Goal: Task Accomplishment & Management: Use online tool/utility

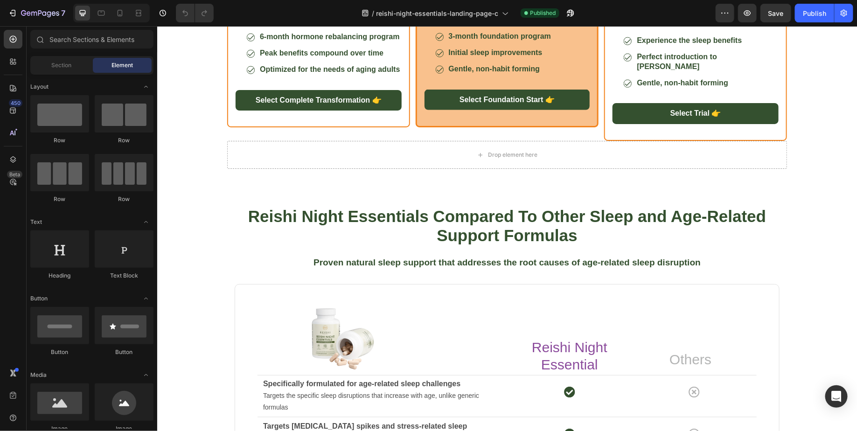
scroll to position [2347, 0]
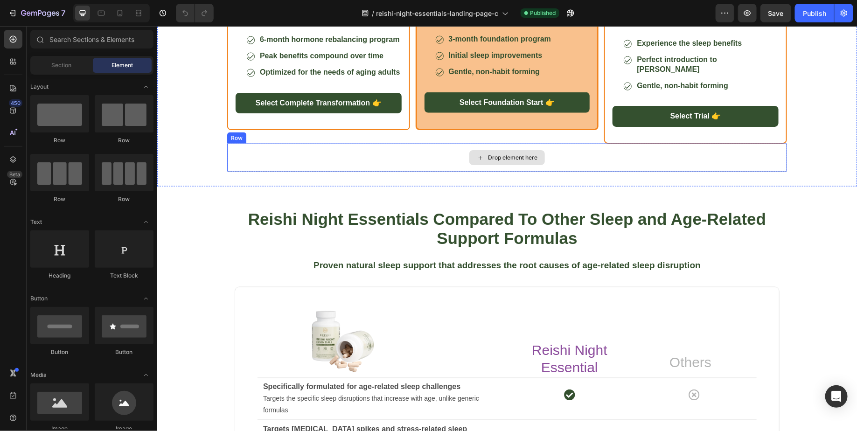
click at [434, 171] on div "Drop element here" at bounding box center [507, 157] width 560 height 28
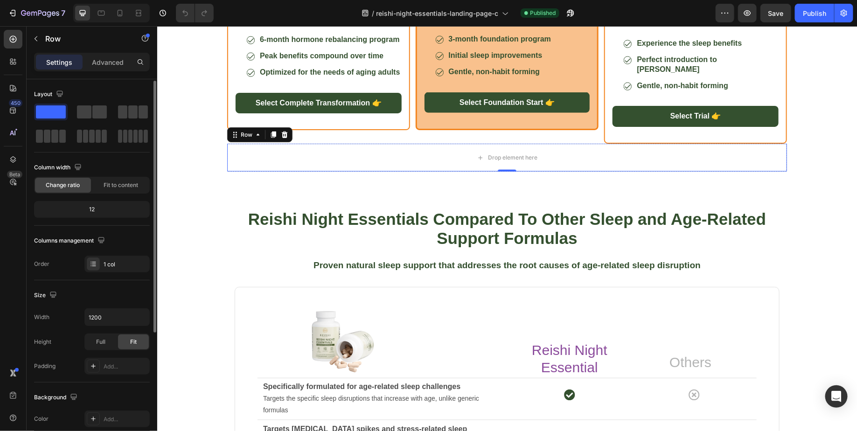
scroll to position [19, 0]
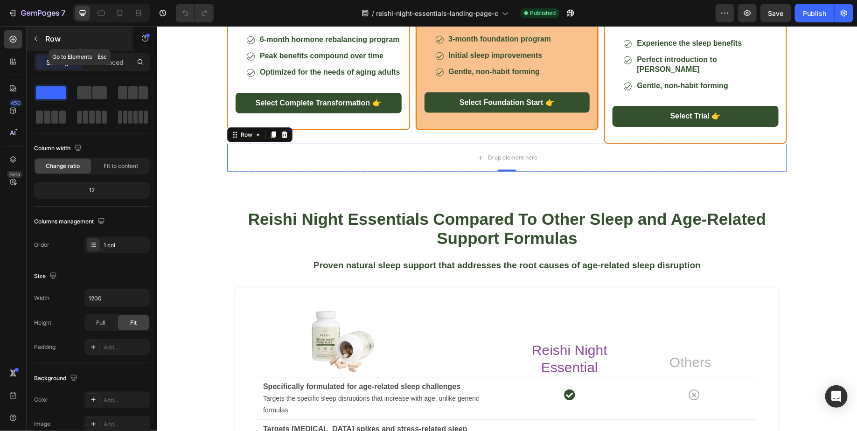
click at [36, 41] on icon "button" at bounding box center [35, 38] width 7 height 7
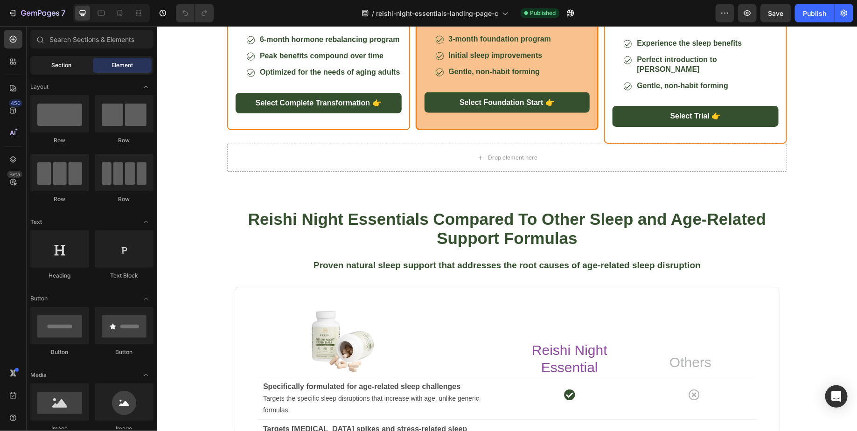
click at [61, 72] on div "Section" at bounding box center [61, 65] width 59 height 15
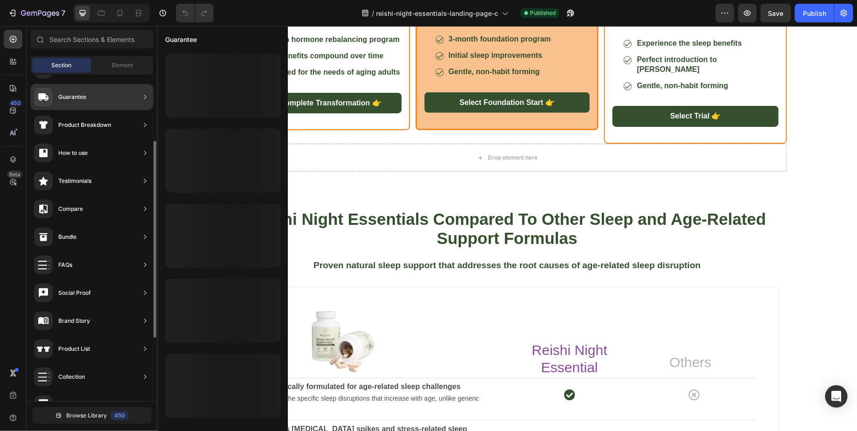
scroll to position [0, 0]
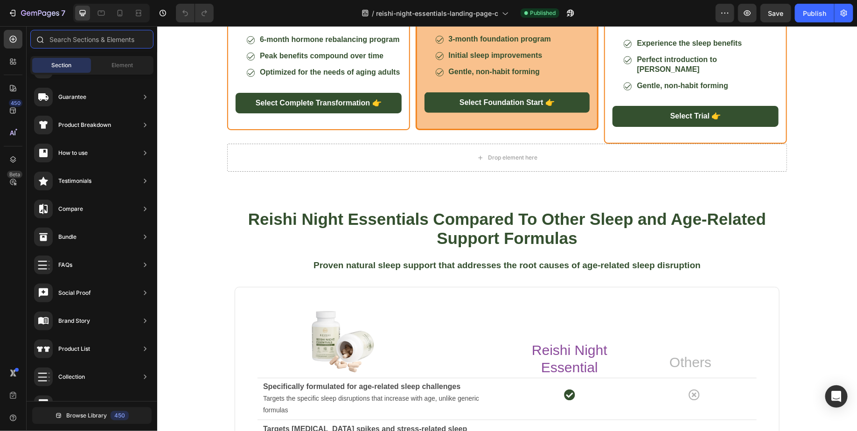
click at [97, 44] on input "text" at bounding box center [91, 39] width 123 height 19
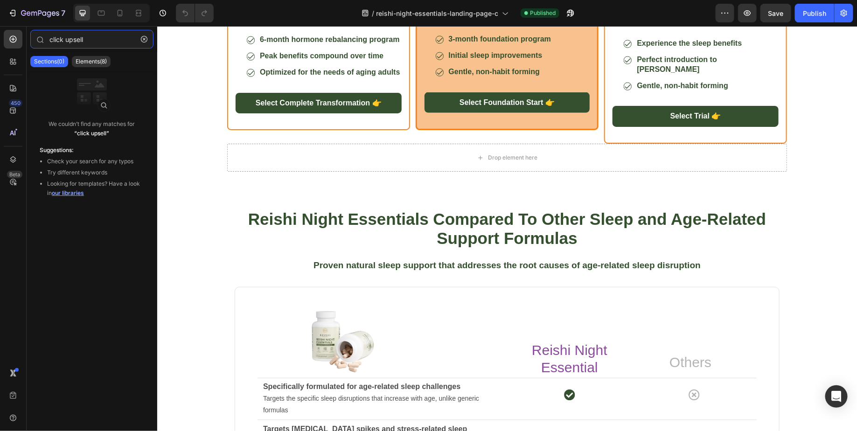
type input "click upsell"
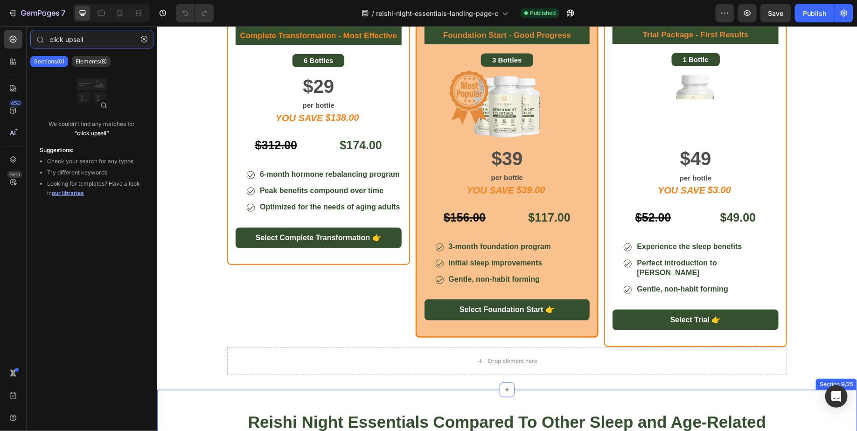
scroll to position [2212, 0]
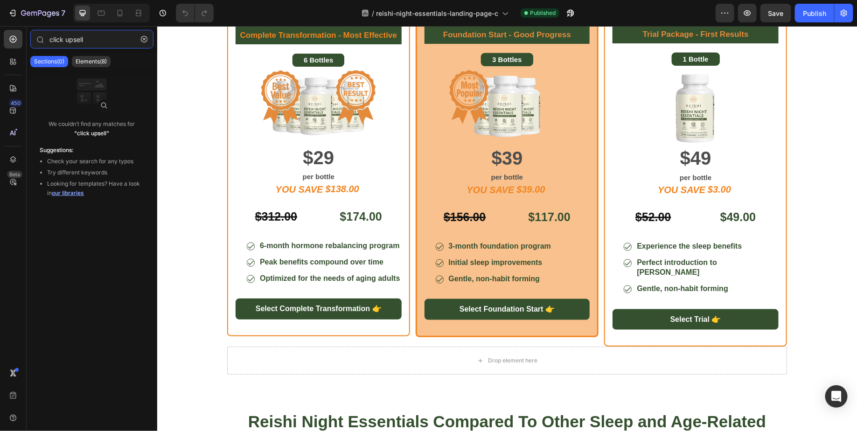
drag, startPoint x: 90, startPoint y: 42, endPoint x: 0, endPoint y: 42, distance: 89.6
click at [0, 42] on div "450 Beta click upsell Sections(0) Elements(8) We couldn’t find any matches for …" at bounding box center [78, 228] width 157 height 405
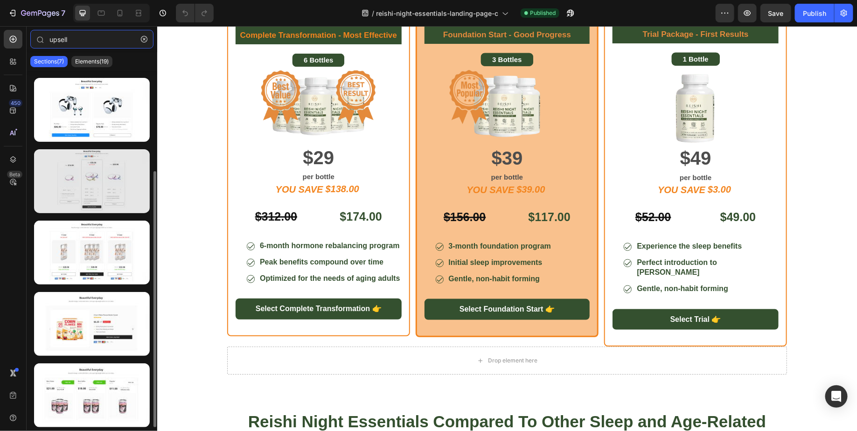
scroll to position [0, 0]
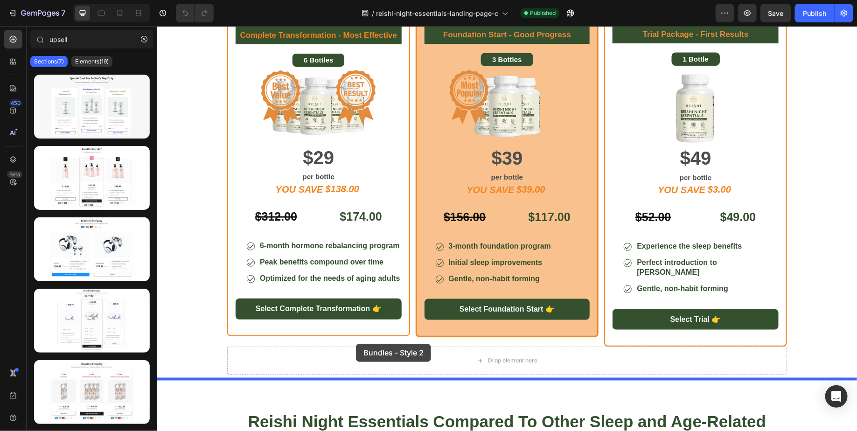
drag, startPoint x: 238, startPoint y: 208, endPoint x: 355, endPoint y: 343, distance: 179.2
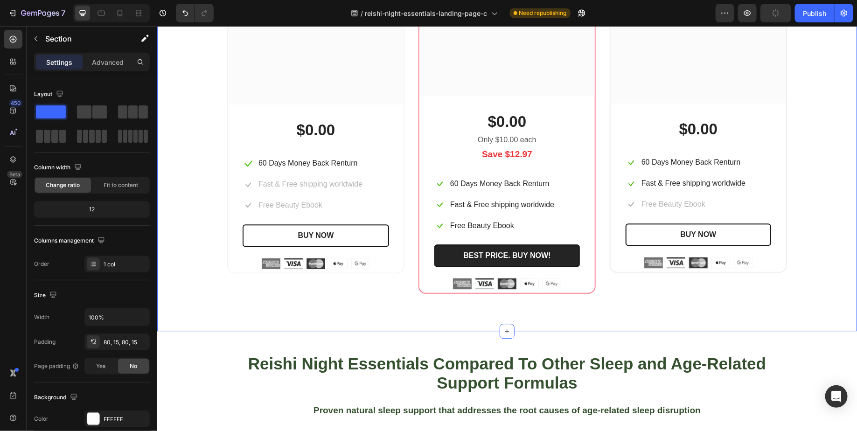
scroll to position [2687, 0]
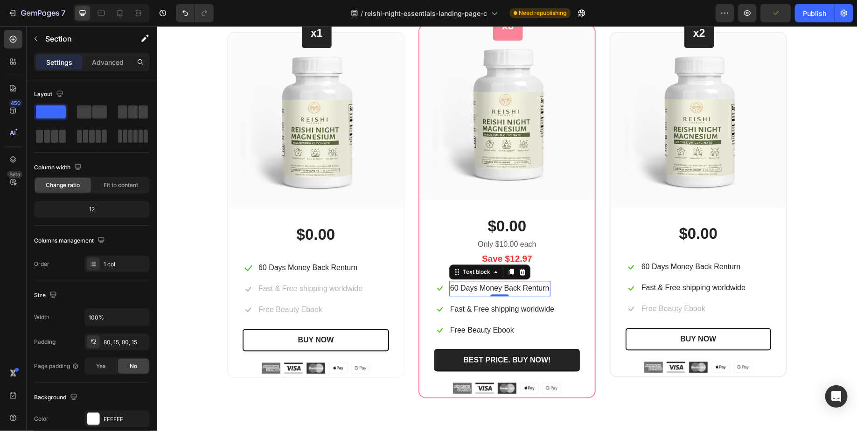
click at [459, 282] on p "60 Days Money Back Renturn" at bounding box center [499, 288] width 99 height 14
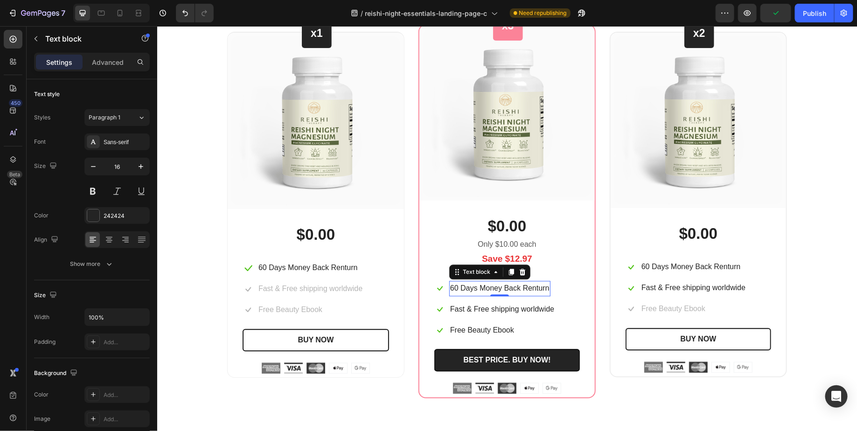
click at [502, 158] on img at bounding box center [507, 112] width 168 height 168
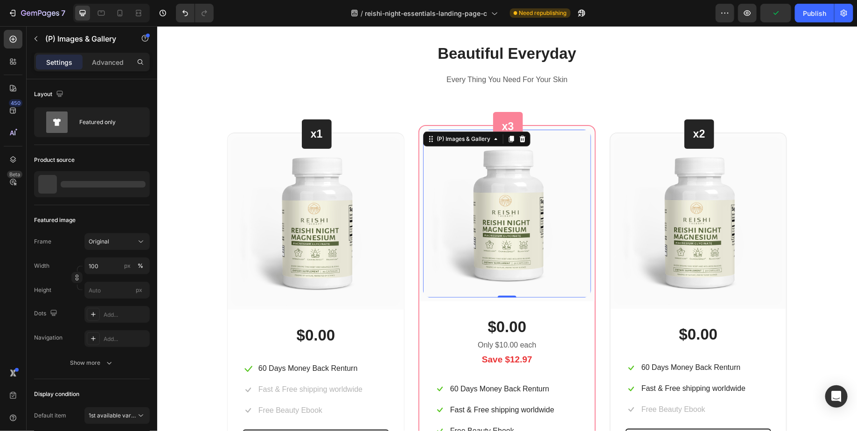
scroll to position [2585, 0]
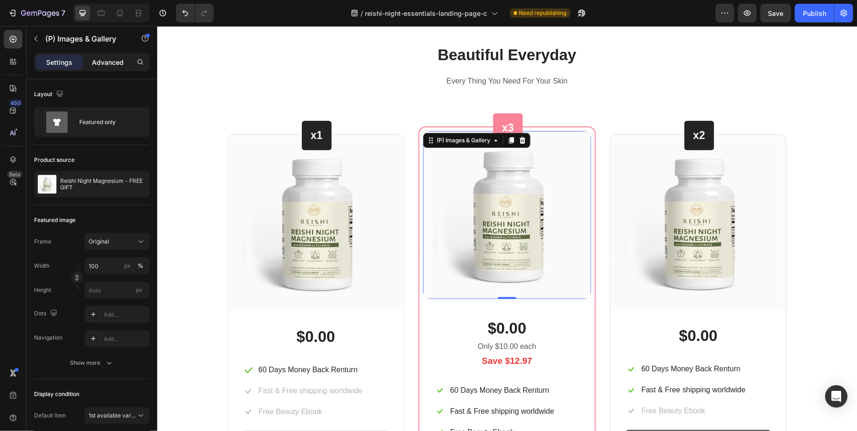
click at [110, 65] on p "Advanced" at bounding box center [108, 62] width 32 height 10
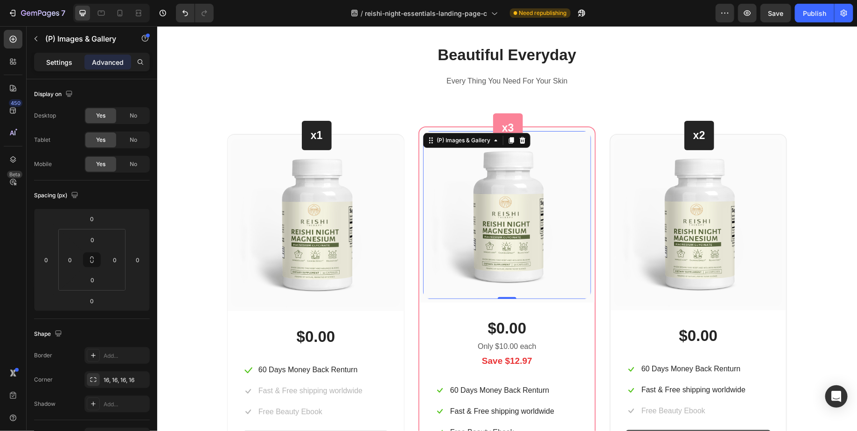
click at [51, 63] on p "Settings" at bounding box center [59, 62] width 26 height 10
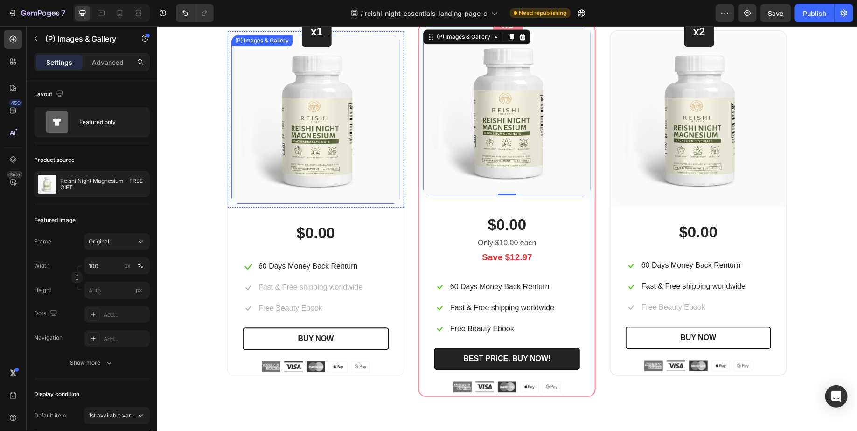
scroll to position [2695, 0]
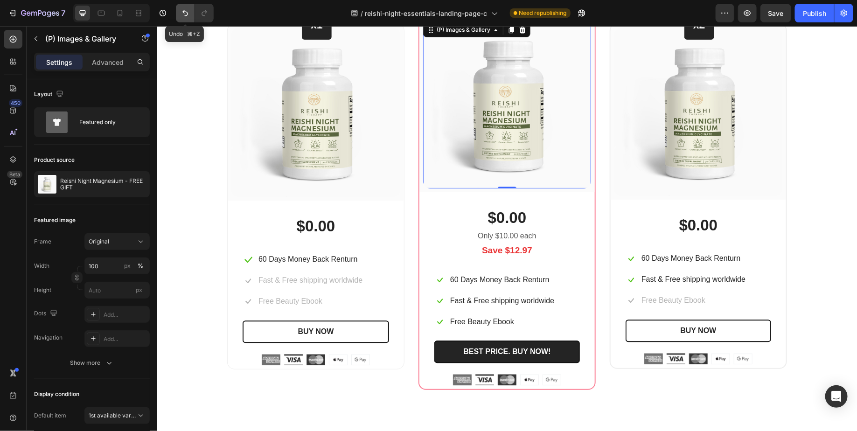
click at [185, 12] on icon "Undo/Redo" at bounding box center [185, 13] width 6 height 6
click at [185, 21] on button "Undo/Redo" at bounding box center [185, 13] width 19 height 19
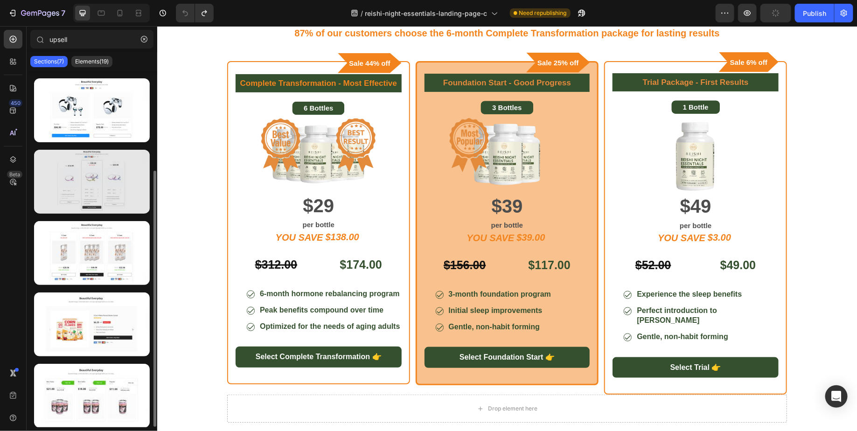
scroll to position [139, 0]
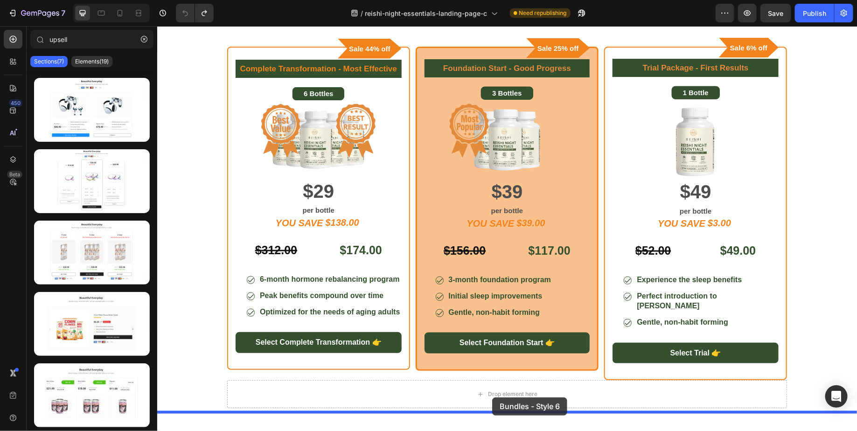
drag, startPoint x: 236, startPoint y: 353, endPoint x: 489, endPoint y: 397, distance: 256.6
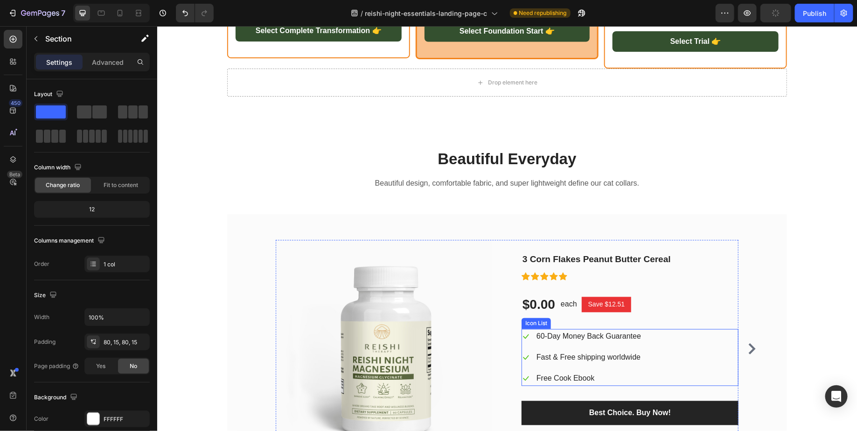
scroll to position [2493, 0]
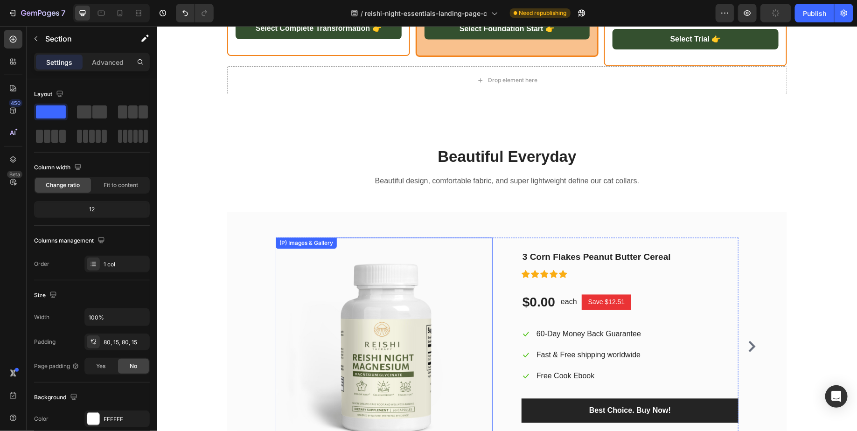
click at [400, 297] on img at bounding box center [383, 345] width 217 height 217
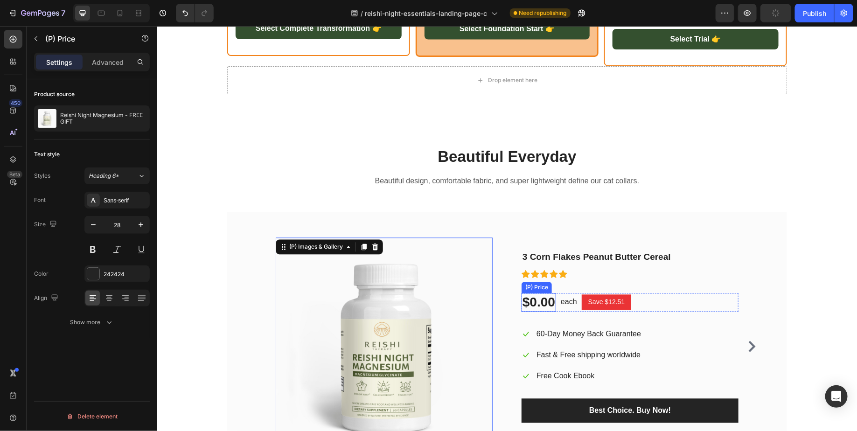
click at [542, 293] on div "$0.00" at bounding box center [538, 302] width 35 height 19
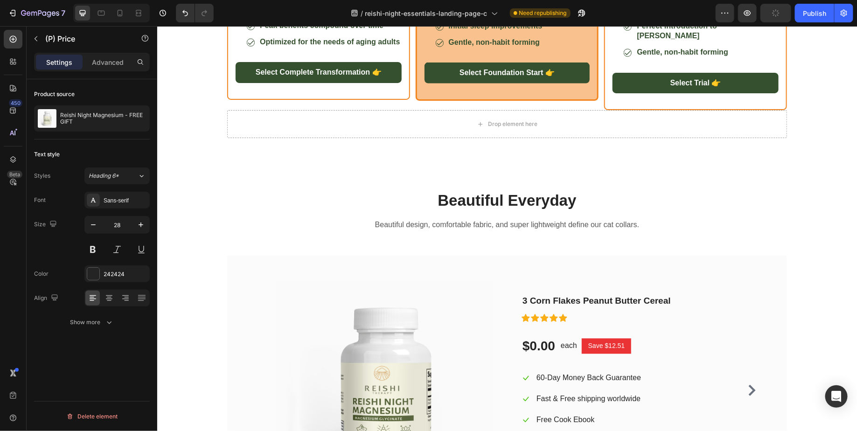
scroll to position [2442, 0]
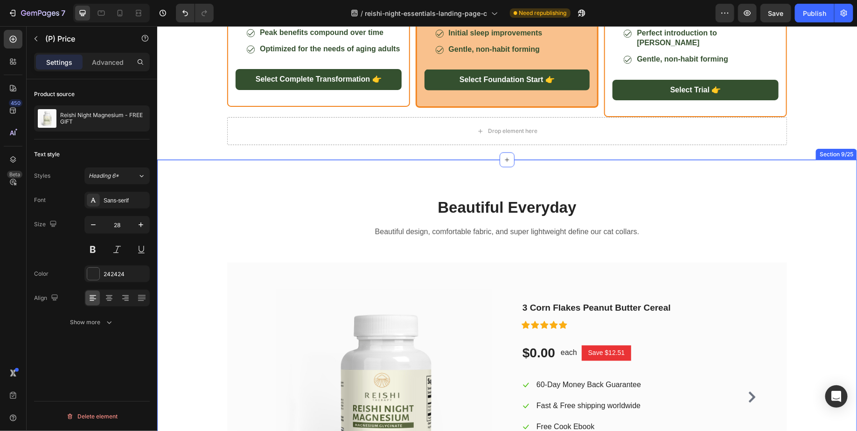
click at [209, 210] on div "Beautiful Everyday Heading Beautiful design, comfortable fabric, and super ligh…" at bounding box center [507, 364] width 686 height 334
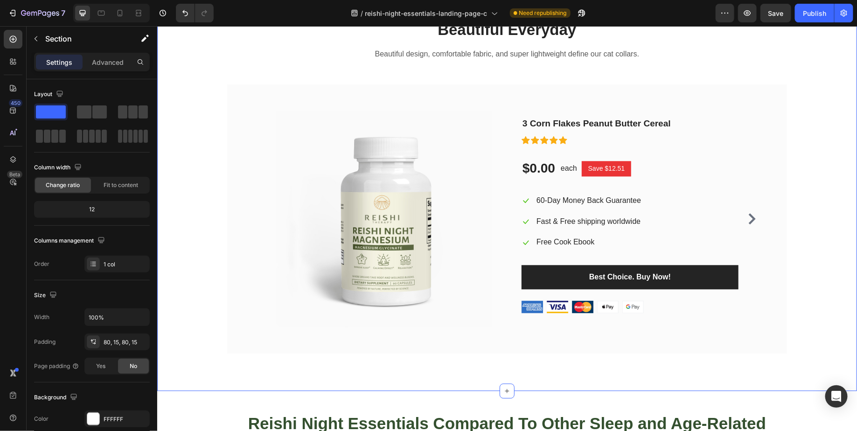
scroll to position [2308, 0]
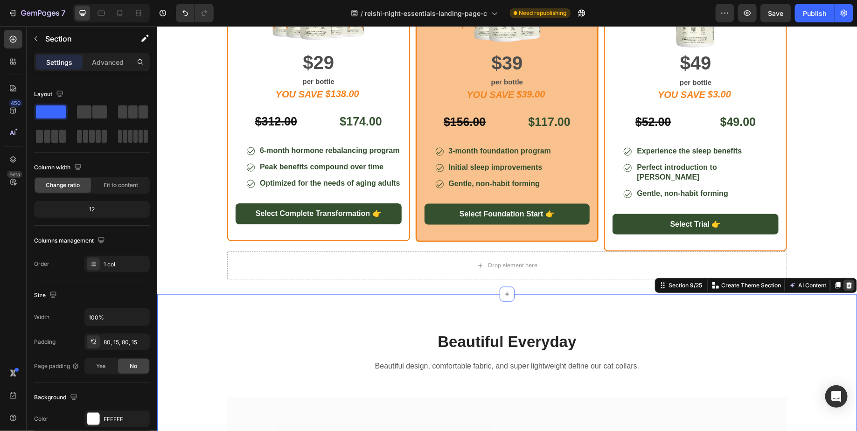
click at [850, 279] on div at bounding box center [848, 284] width 11 height 11
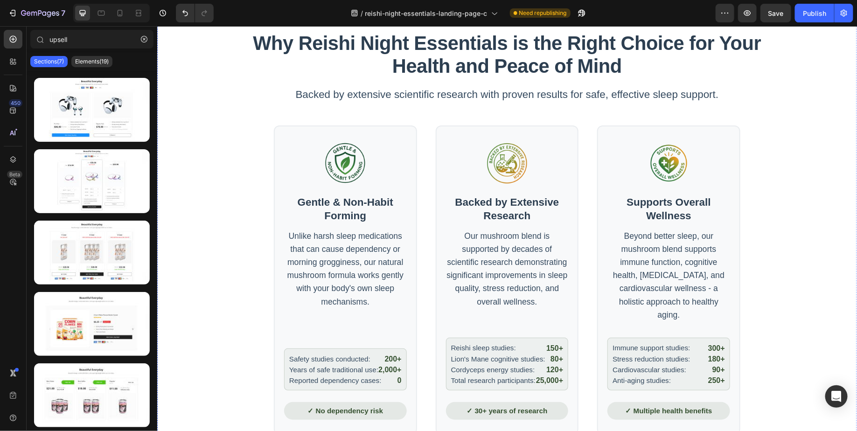
scroll to position [0, 0]
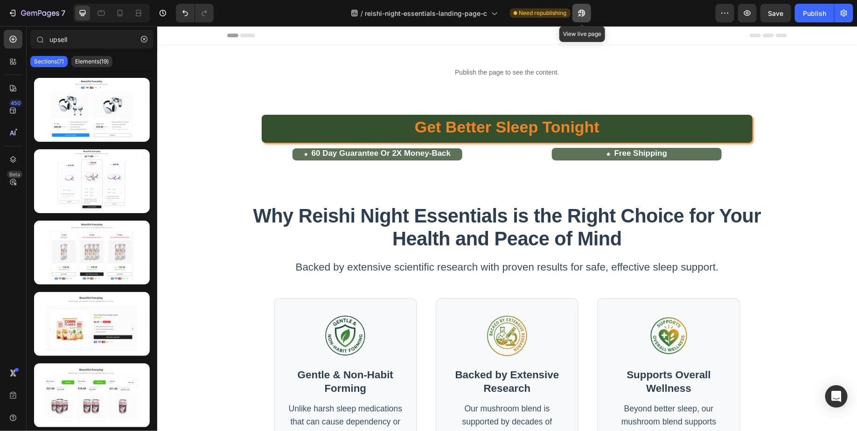
click at [587, 14] on button "button" at bounding box center [581, 13] width 19 height 19
drag, startPoint x: 76, startPoint y: 43, endPoint x: 31, endPoint y: 41, distance: 45.3
click at [29, 41] on div "upsell" at bounding box center [92, 41] width 131 height 22
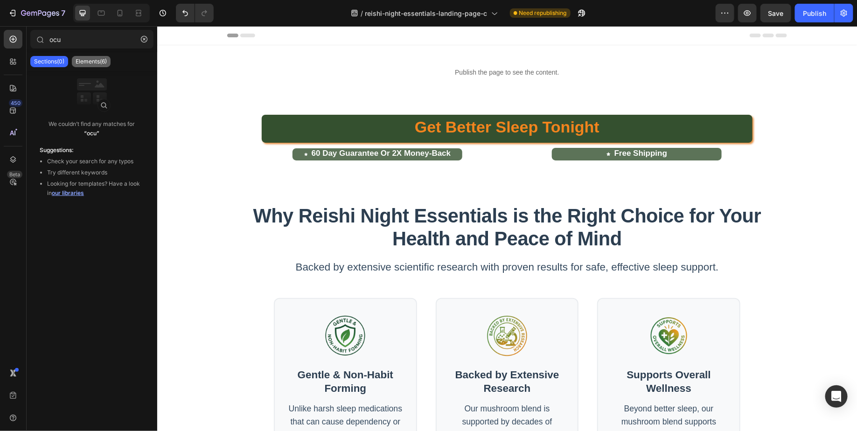
click at [94, 62] on p "Elements(6)" at bounding box center [91, 61] width 31 height 7
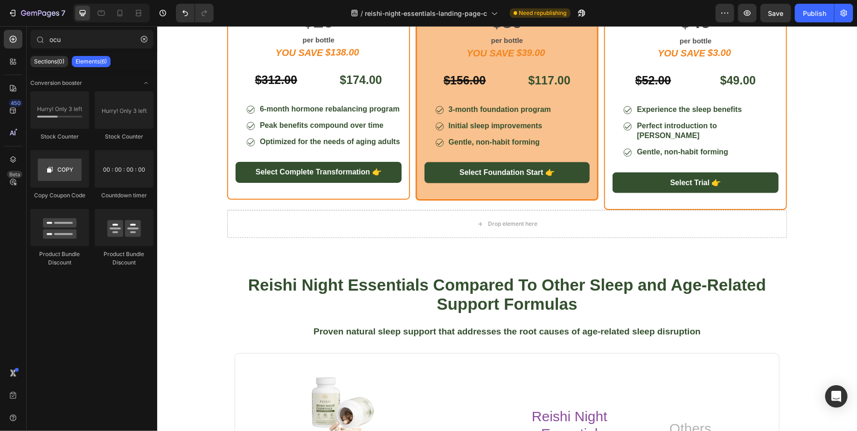
scroll to position [2348, 0]
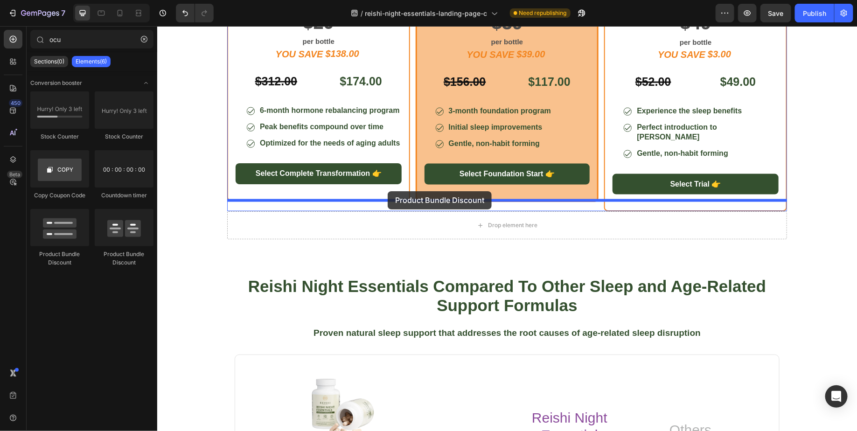
drag, startPoint x: 218, startPoint y: 257, endPoint x: 387, endPoint y: 191, distance: 181.7
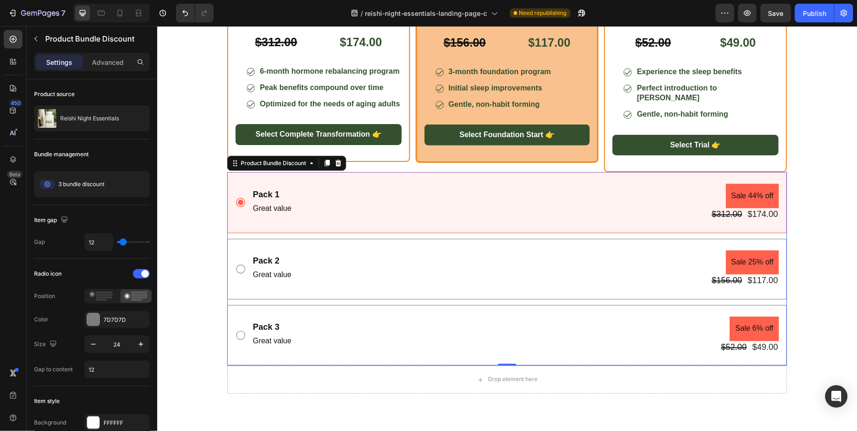
scroll to position [2373, 0]
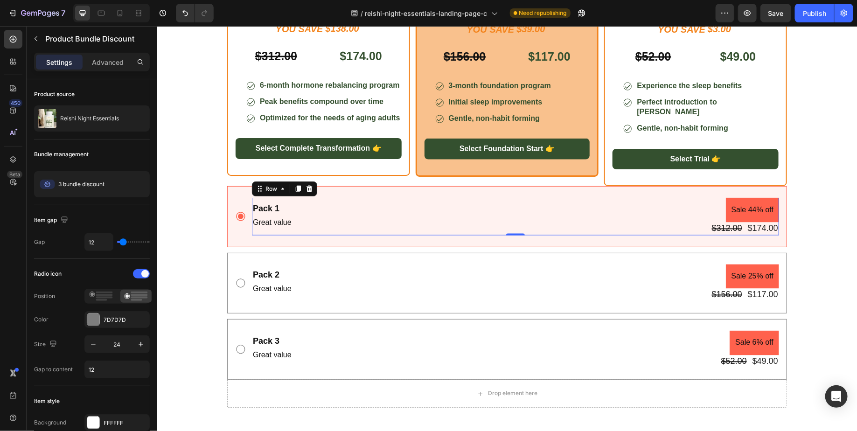
click at [473, 206] on div "Pack 1 Text Block Great value Text Block Sale 44% off Product Badge $312.00 Pro…" at bounding box center [514, 215] width 527 height 37
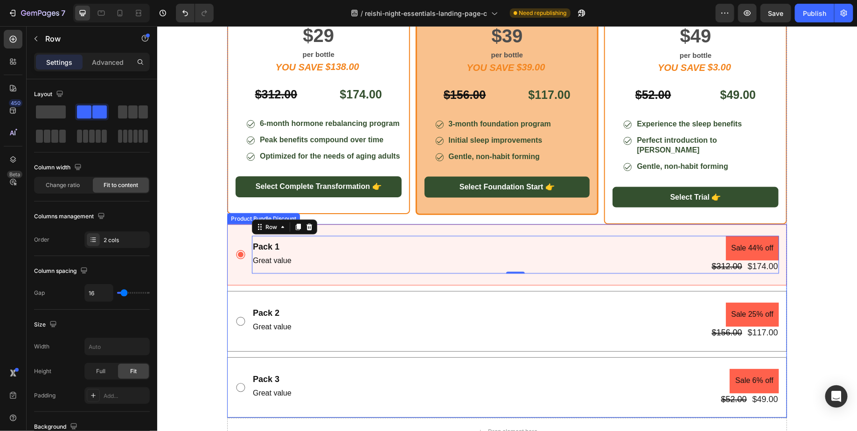
scroll to position [2340, 0]
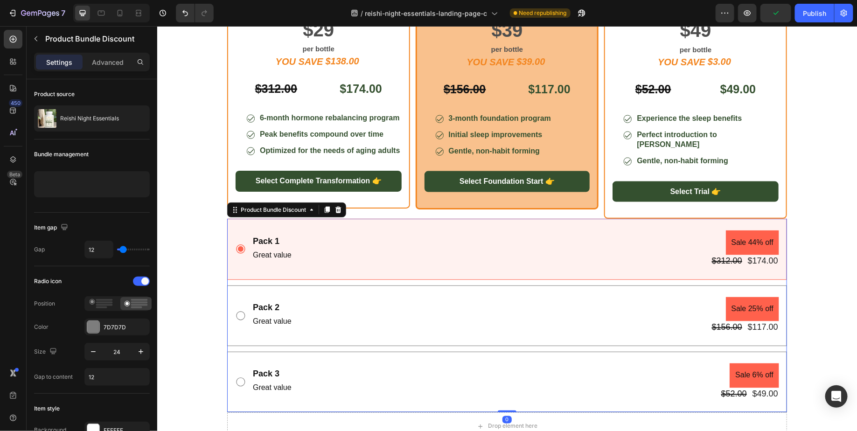
click at [239, 272] on div "Pack 1 Text Block Great value Text Block Sale 44% off Product Badge $312.00 Pro…" at bounding box center [507, 315] width 560 height 194
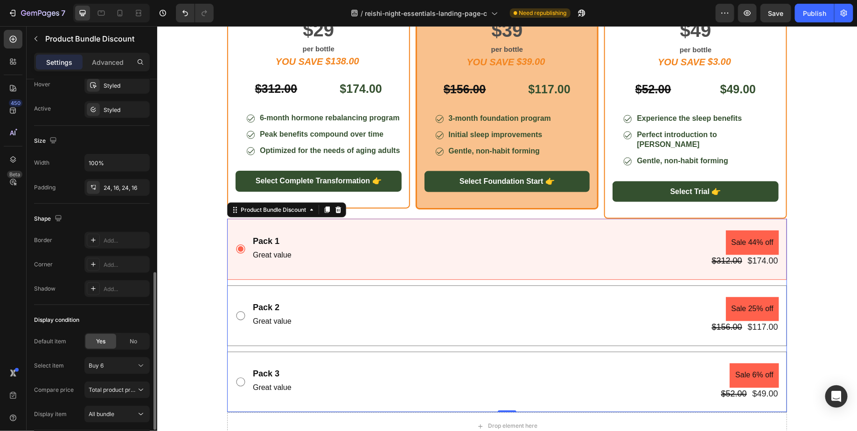
scroll to position [0, 0]
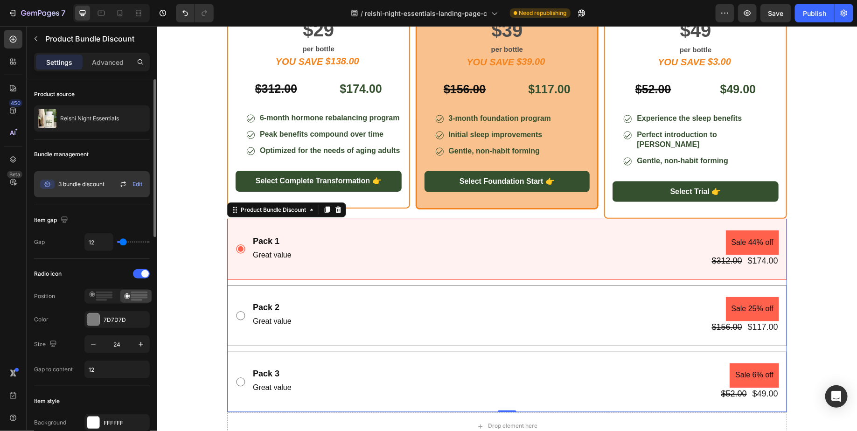
click at [141, 186] on span "Edit" at bounding box center [137, 184] width 10 height 8
click at [233, 271] on div "Pack 1 Text Block Great value Text Block Sale 44% off Product Badge $312.00 Pro…" at bounding box center [507, 315] width 560 height 194
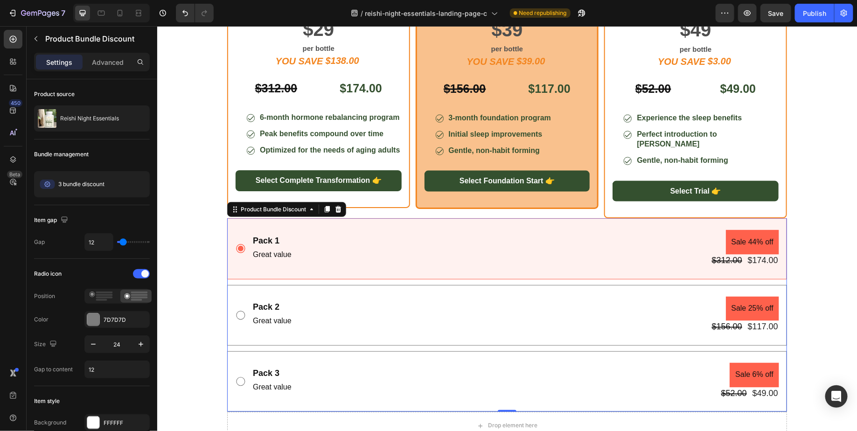
scroll to position [2340, 0]
click at [308, 395] on div "Pack 3 Text Block Great value Text Block Sale 6% off Product Badge $52.00 Produ…" at bounding box center [507, 381] width 560 height 61
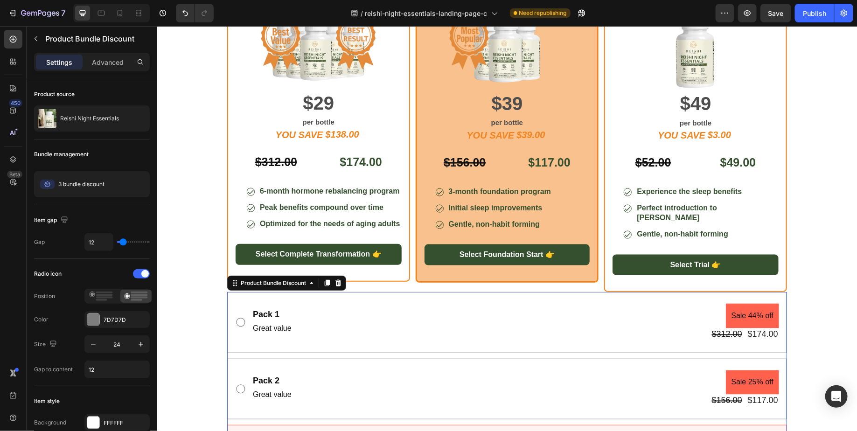
scroll to position [2265, 0]
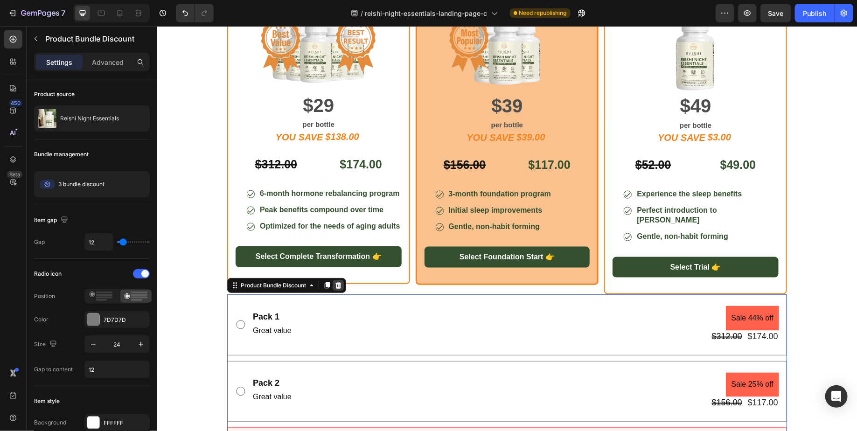
click at [339, 282] on icon at bounding box center [338, 285] width 6 height 7
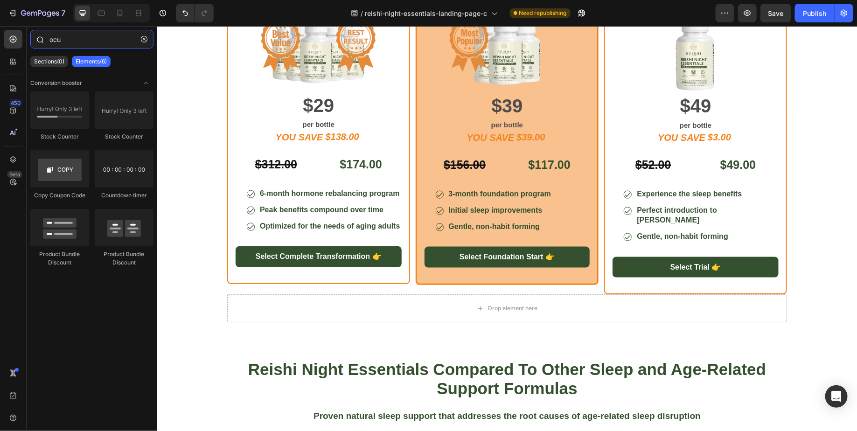
click at [83, 39] on input "ocu" at bounding box center [91, 39] width 123 height 19
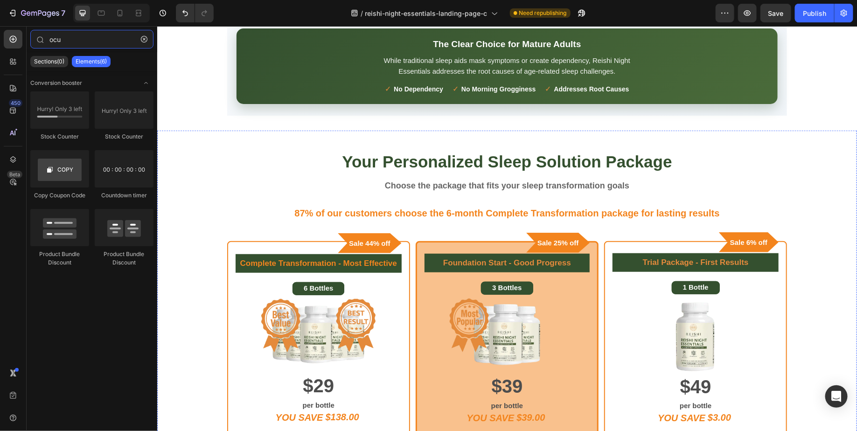
scroll to position [1977, 0]
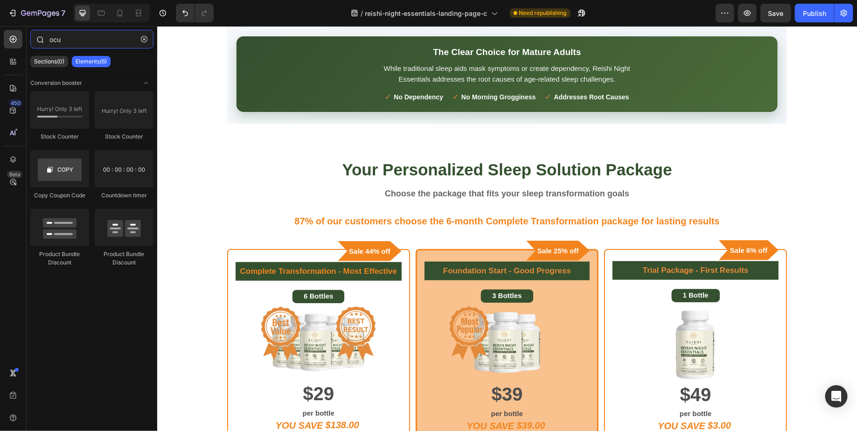
click at [64, 35] on input "ocu" at bounding box center [91, 39] width 123 height 19
paste input "Zipify OCU"
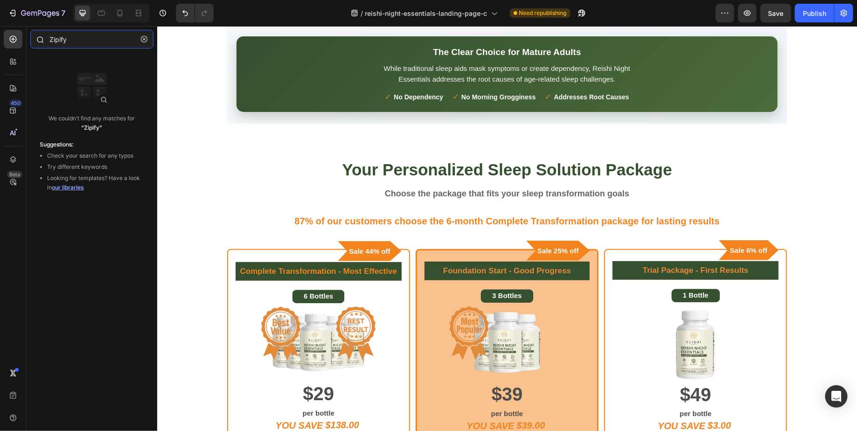
type input "Zipify"
click at [83, 44] on input "Zipify" at bounding box center [91, 39] width 123 height 19
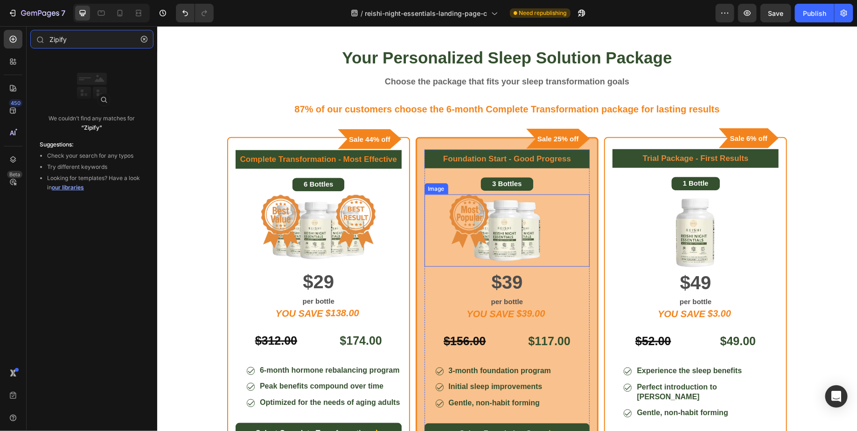
scroll to position [1869, 0]
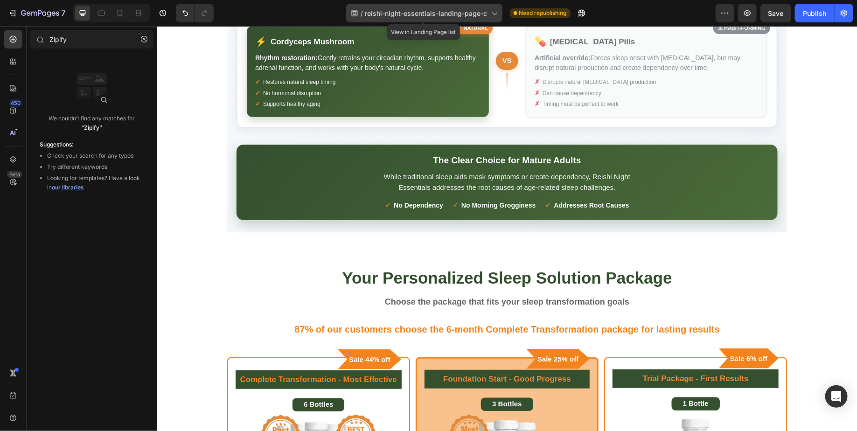
click at [417, 11] on span "reishi-night-essentials-landing-page-c" at bounding box center [426, 13] width 122 height 10
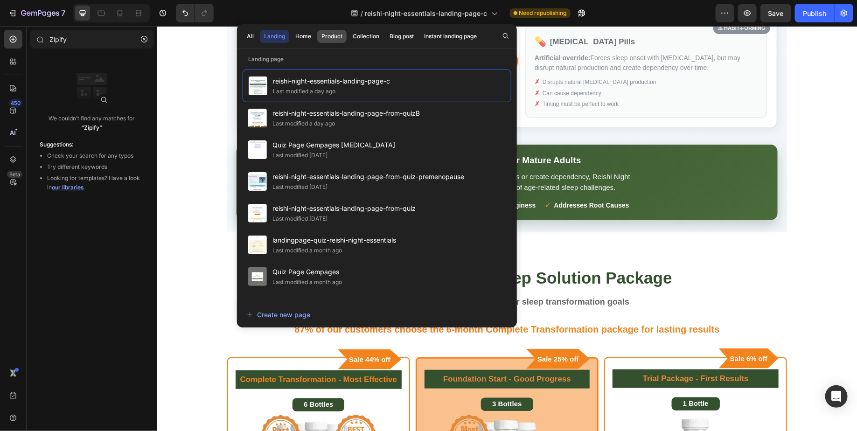
click at [332, 37] on div "Product" at bounding box center [331, 36] width 21 height 8
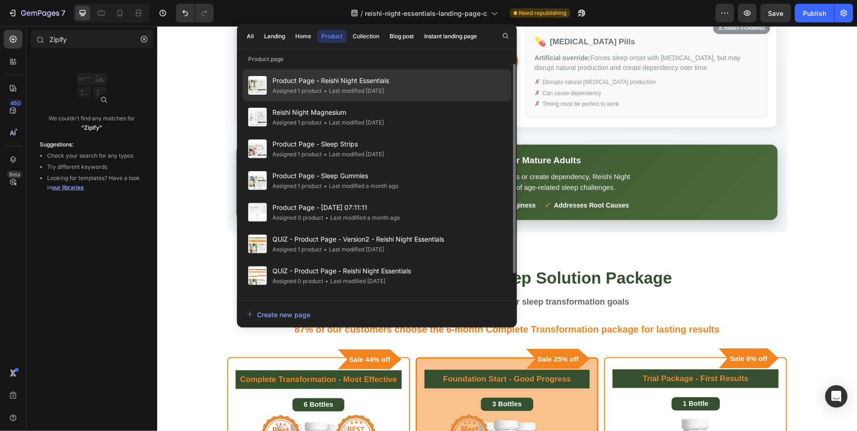
click at [384, 95] on div "• Last modified 7 days ago" at bounding box center [353, 90] width 62 height 9
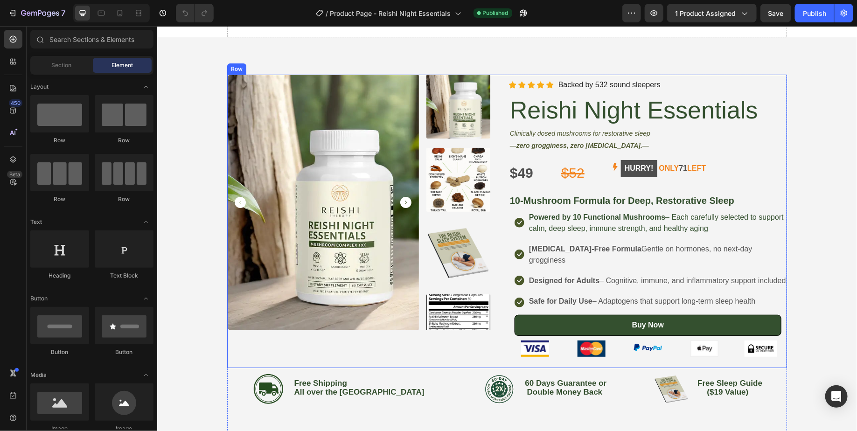
click at [427, 354] on div "Product Images Icon Icon Icon Icon Icon Icon List Hoz Backed by 2654 sound slee…" at bounding box center [366, 220] width 278 height 293
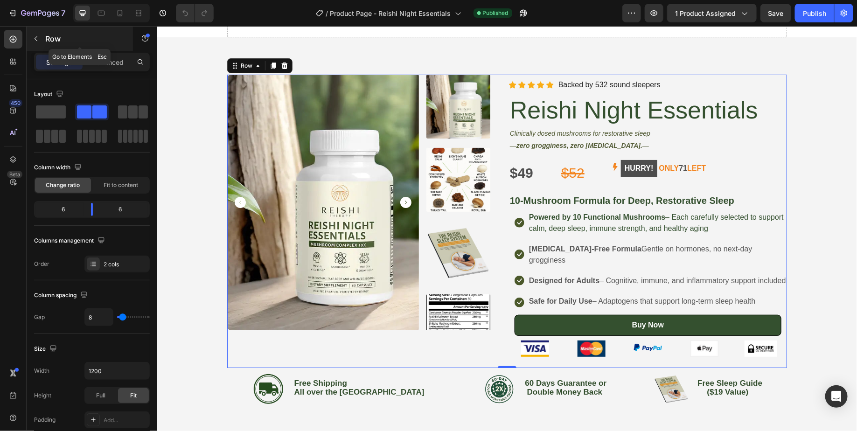
click at [36, 41] on icon "button" at bounding box center [35, 38] width 7 height 7
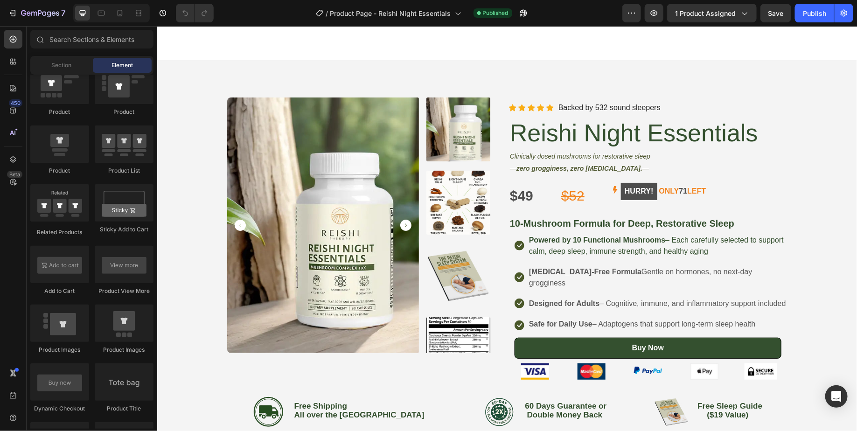
scroll to position [404, 0]
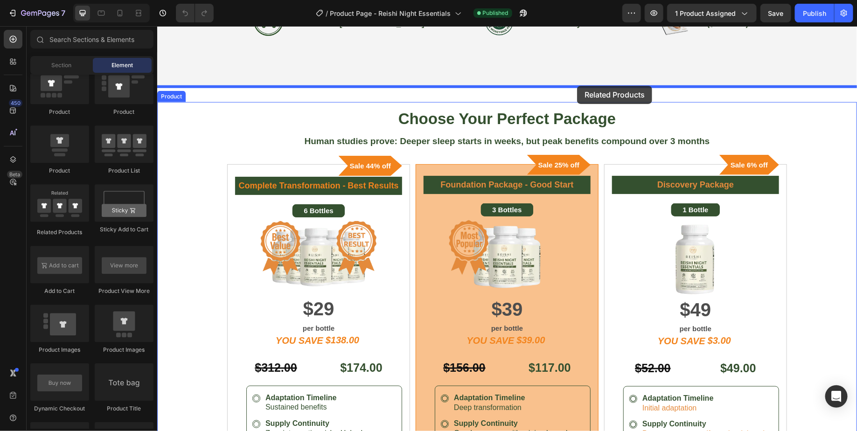
drag, startPoint x: 206, startPoint y: 229, endPoint x: 577, endPoint y: 85, distance: 397.3
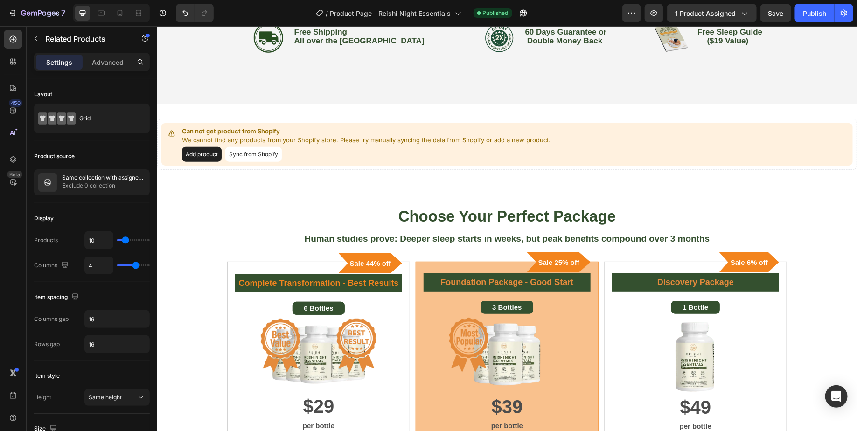
scroll to position [386, 0]
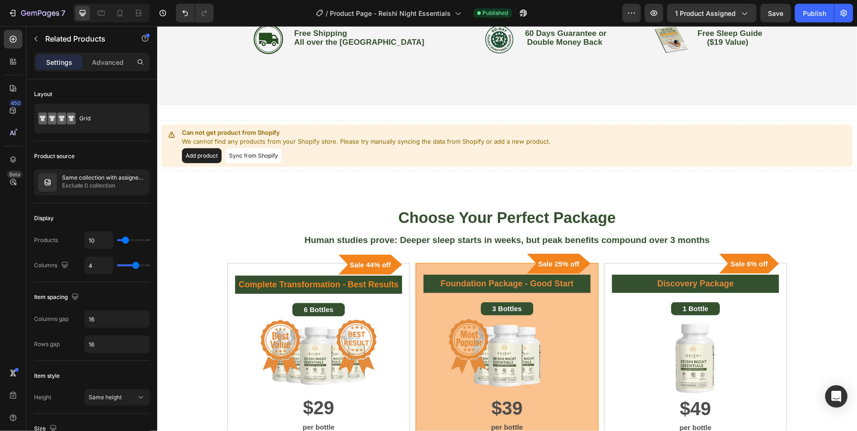
click at [259, 157] on button "Sync from Shopify" at bounding box center [253, 155] width 56 height 15
click at [245, 154] on button "Sync from Shopify" at bounding box center [253, 155] width 56 height 15
click at [838, 128] on div "Can not get product from Shopify We cannot find any products from your Shopify …" at bounding box center [506, 145] width 691 height 42
click at [824, 114] on div "Can not get product from Shopify We cannot find any products from your Shopify …" at bounding box center [507, 145] width 700 height 81
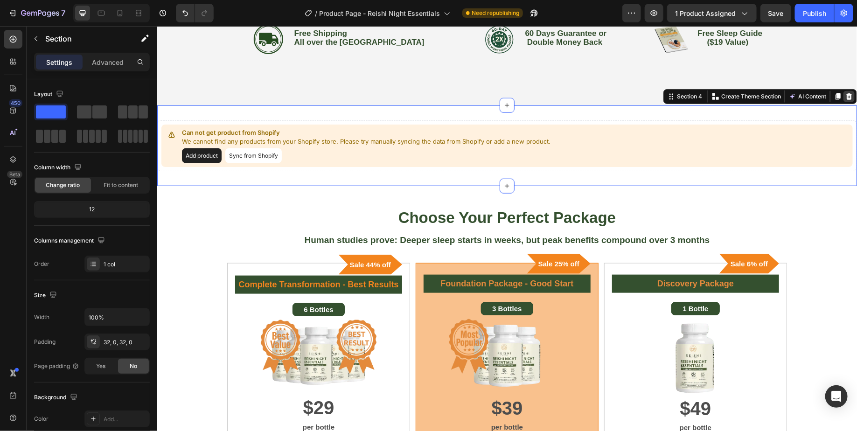
click at [849, 96] on icon at bounding box center [849, 95] width 6 height 7
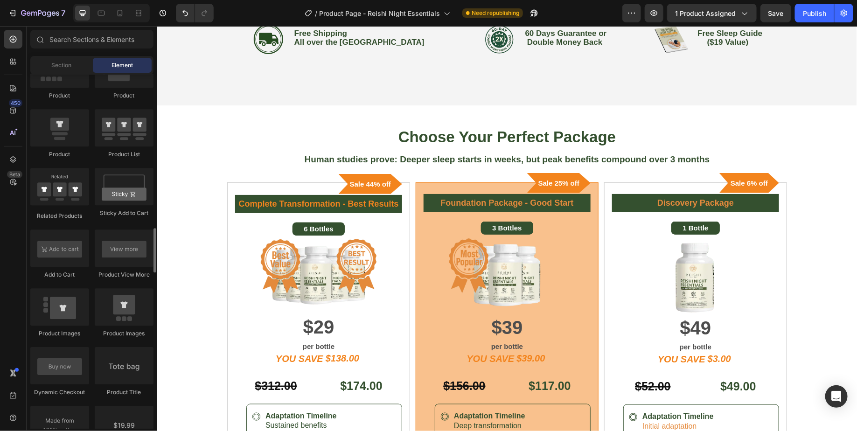
scroll to position [1221, 0]
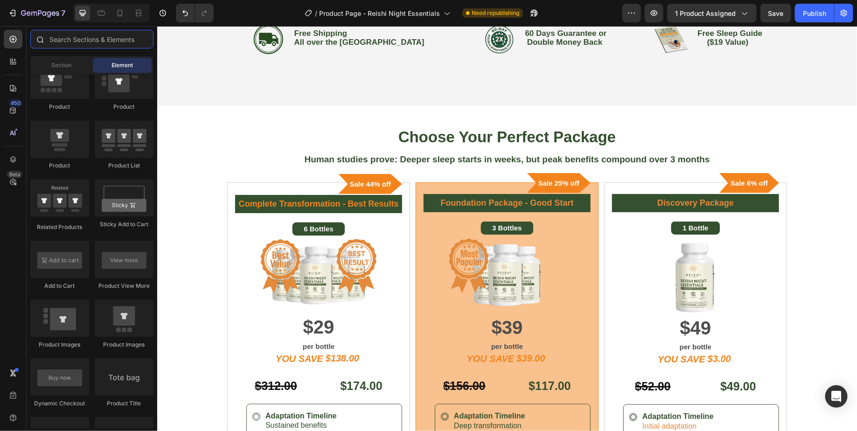
click at [56, 39] on input "text" at bounding box center [91, 39] width 123 height 19
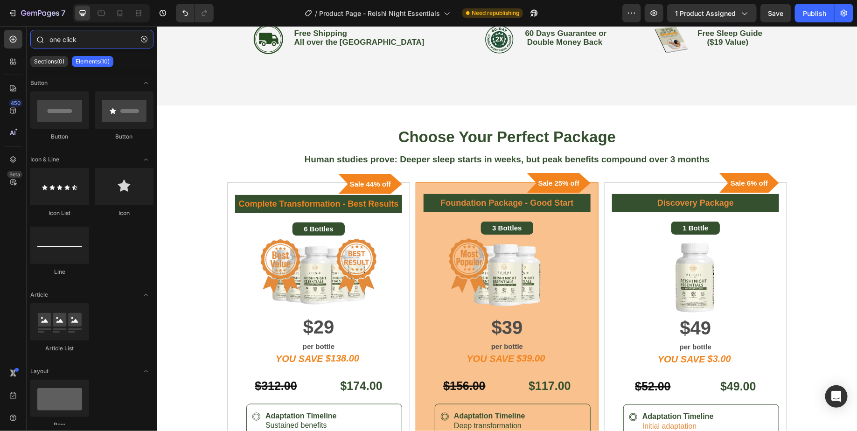
type input "one click"
click at [98, 63] on p "Elements(10)" at bounding box center [93, 61] width 34 height 7
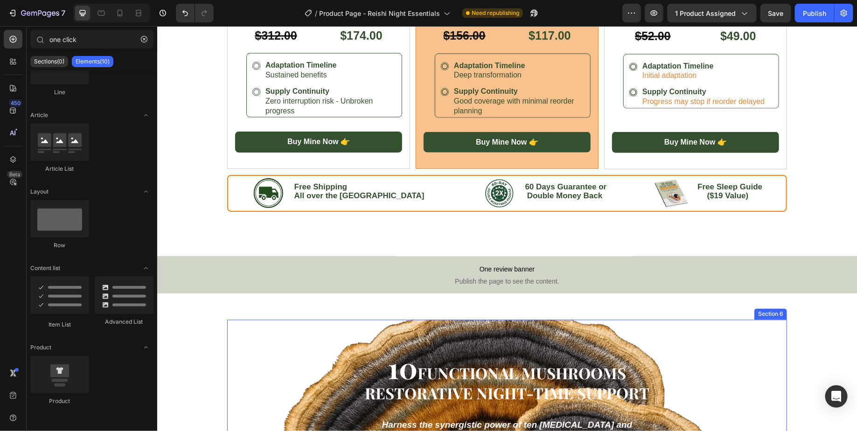
scroll to position [804, 0]
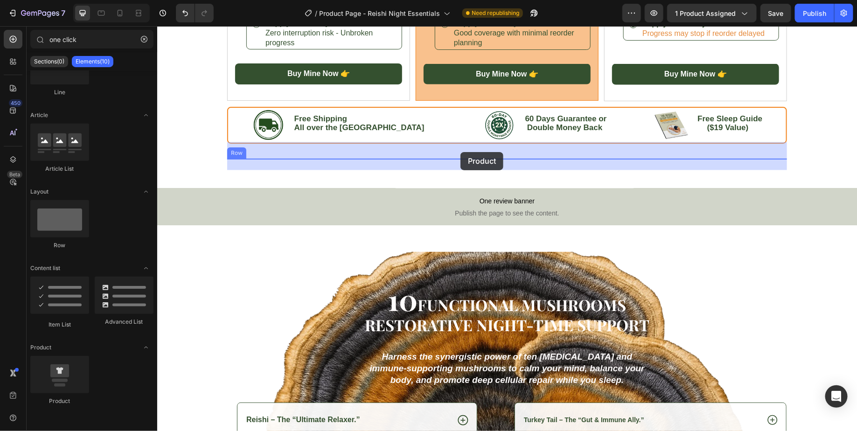
drag, startPoint x: 216, startPoint y: 402, endPoint x: 460, endPoint y: 152, distance: 350.0
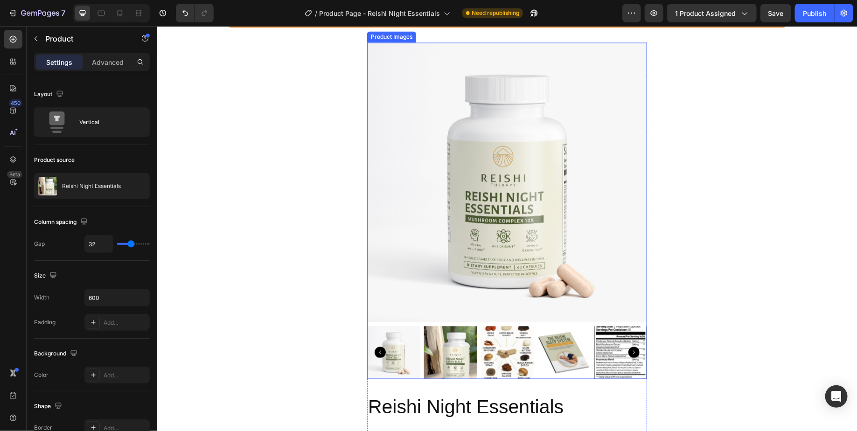
scroll to position [898, 0]
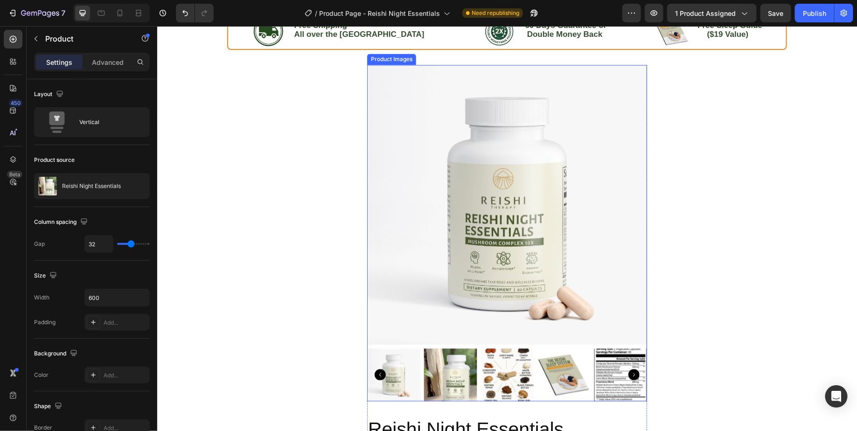
click at [592, 97] on img at bounding box center [507, 204] width 280 height 280
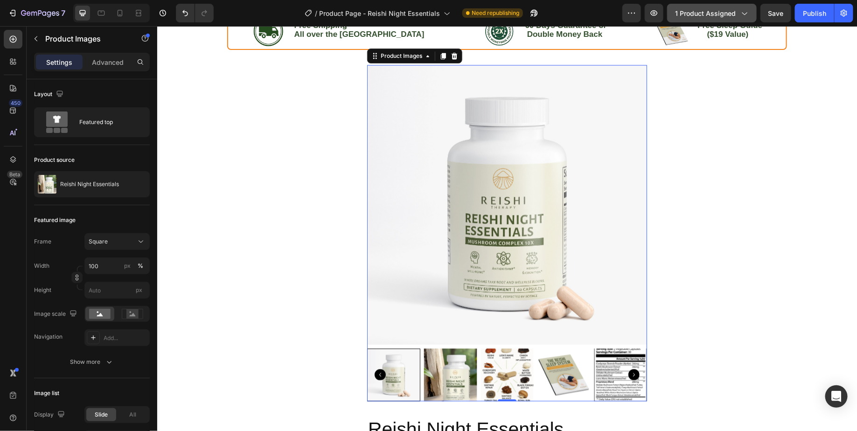
click at [740, 17] on icon "button" at bounding box center [743, 12] width 9 height 9
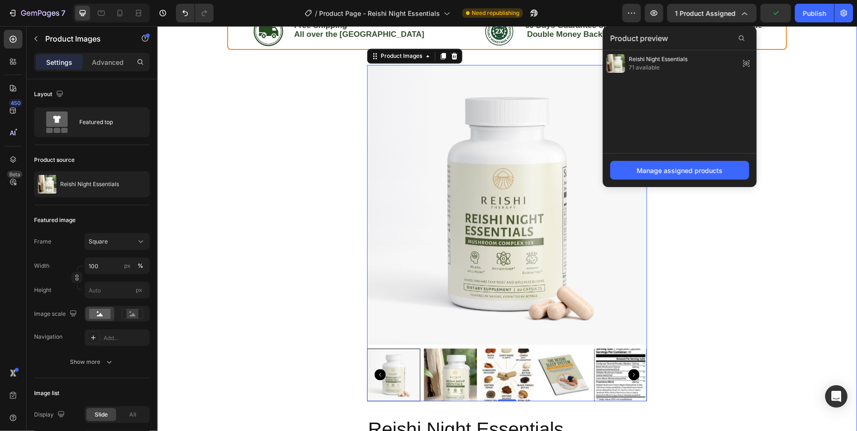
click at [821, 116] on div "Choose Your Perfect Package Heading Human studies prove: Deeper sleep starts in…" at bounding box center [507, 133] width 700 height 1053
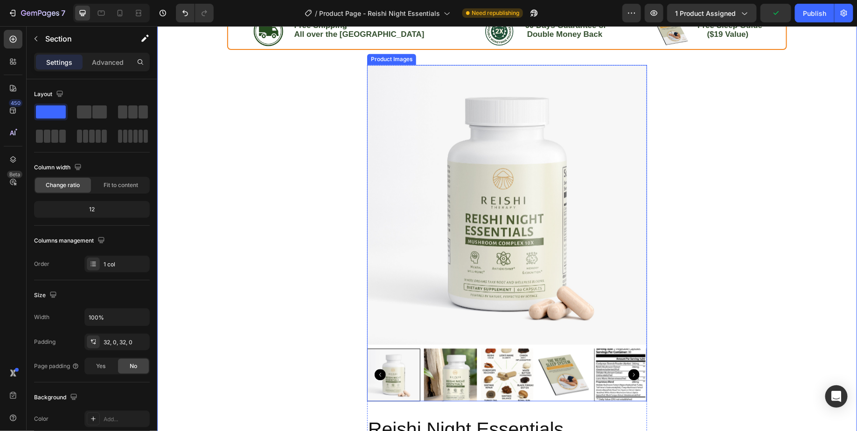
click at [473, 253] on img at bounding box center [507, 204] width 280 height 280
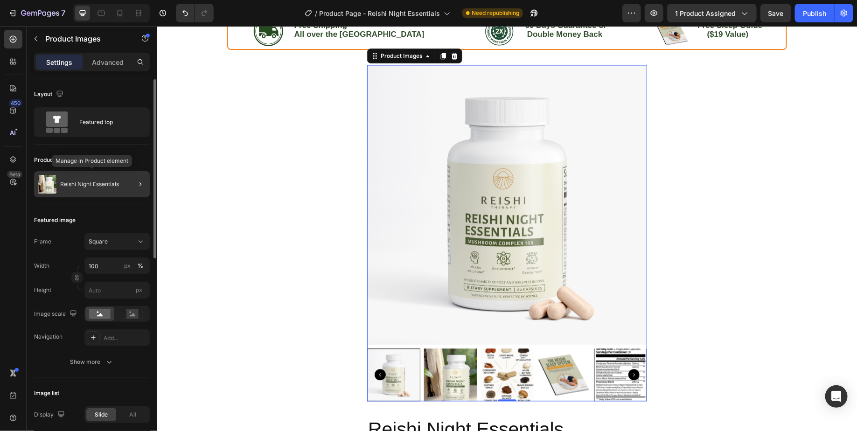
click at [101, 190] on div "Reishi Night Essentials" at bounding box center [92, 184] width 116 height 26
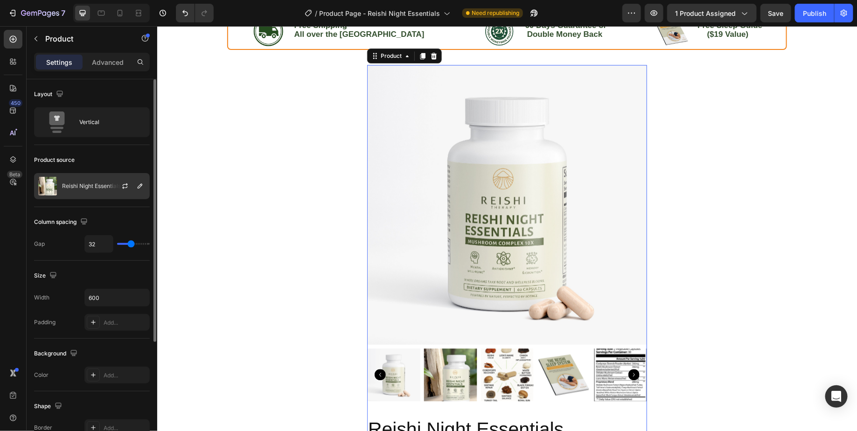
click at [102, 185] on p "Reishi Night Essentials" at bounding box center [91, 186] width 59 height 7
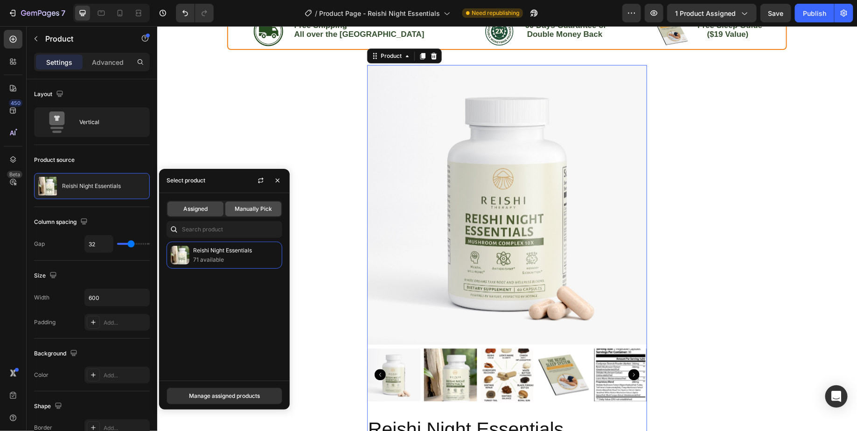
click at [255, 205] on span "Manually Pick" at bounding box center [253, 209] width 37 height 8
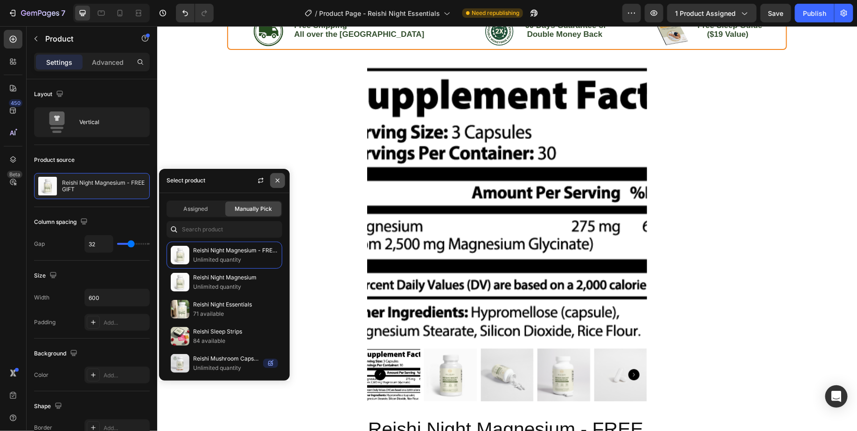
click at [279, 181] on icon "button" at bounding box center [277, 180] width 7 height 7
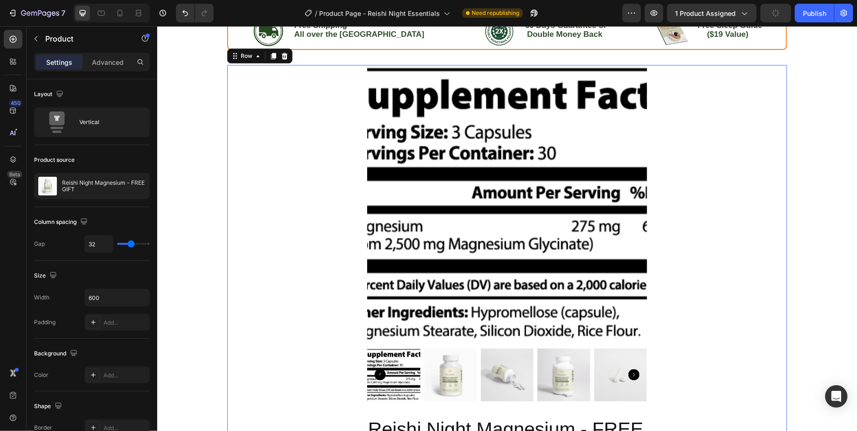
click at [318, 165] on div "Free Sleep Guide ($19 Value) with Every Order! Heading Image Row Product Images…" at bounding box center [507, 391] width 560 height 654
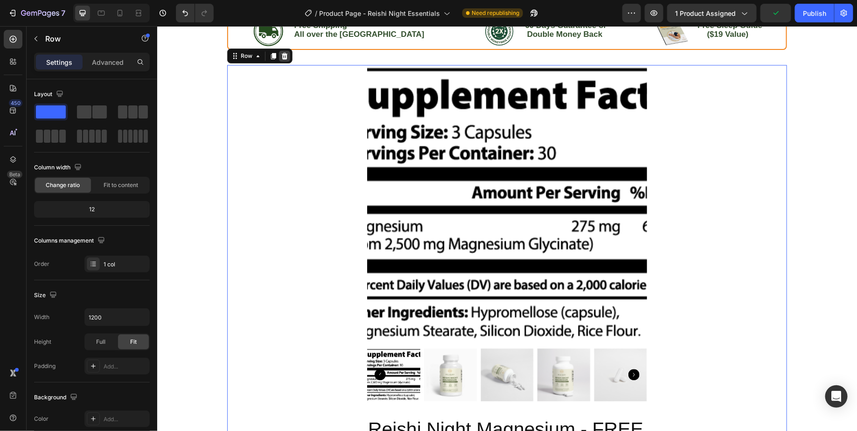
click at [282, 52] on icon at bounding box center [284, 55] width 6 height 7
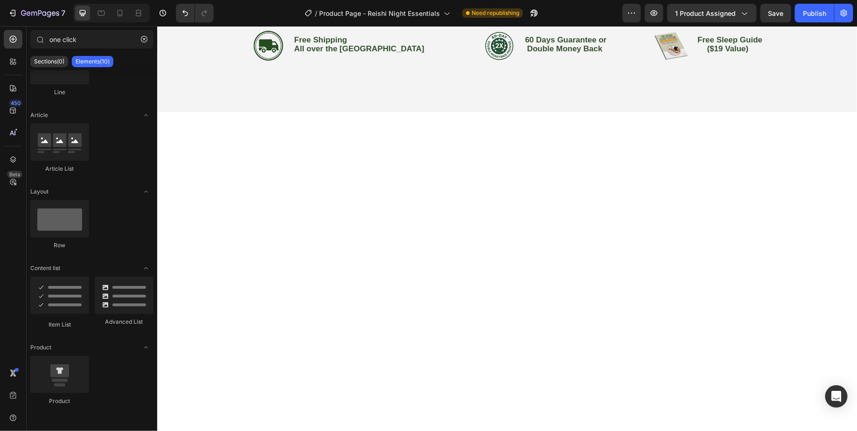
scroll to position [0, 0]
